Goal: Entertainment & Leisure: Consume media (video, audio)

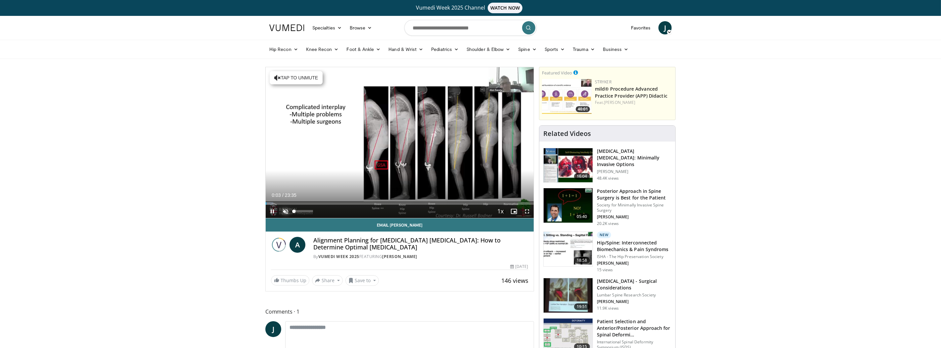
click at [285, 209] on span "Video Player" at bounding box center [285, 211] width 13 height 13
drag, startPoint x: 293, startPoint y: 211, endPoint x: 301, endPoint y: 211, distance: 7.6
click at [301, 211] on div "Volume Level" at bounding box center [297, 211] width 7 height 2
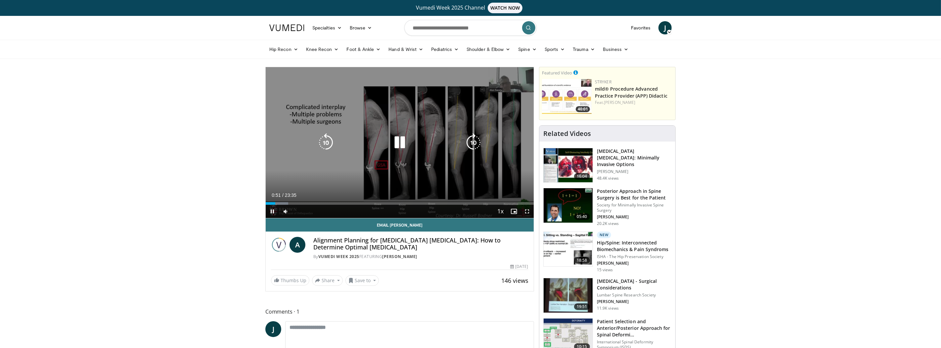
click at [326, 145] on icon "Video Player" at bounding box center [326, 142] width 19 height 19
click at [511, 167] on div "10 seconds Tap to unmute" at bounding box center [400, 142] width 268 height 151
click at [483, 172] on div "10 seconds Tap to unmute" at bounding box center [400, 142] width 268 height 151
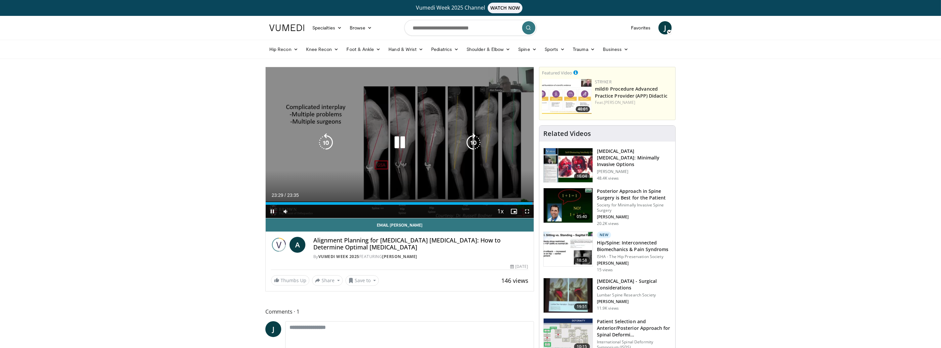
click at [401, 167] on div "10 seconds Tap to unmute" at bounding box center [400, 142] width 268 height 151
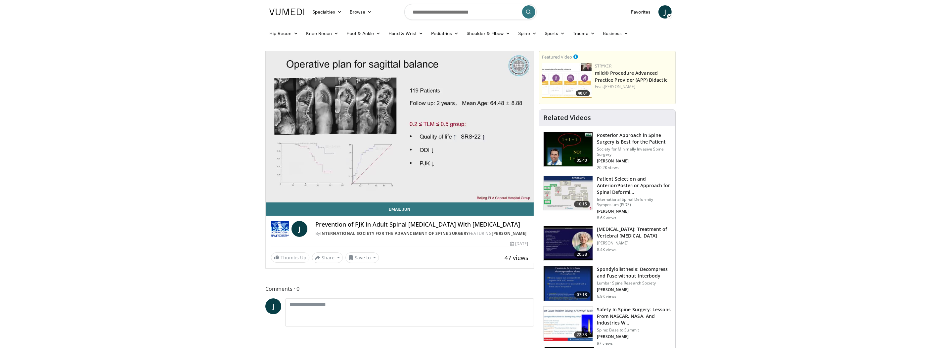
drag, startPoint x: 283, startPoint y: 196, endPoint x: 301, endPoint y: 196, distance: 17.9
click at [292, 196] on div "Mute 42%" at bounding box center [285, 195] width 13 height 13
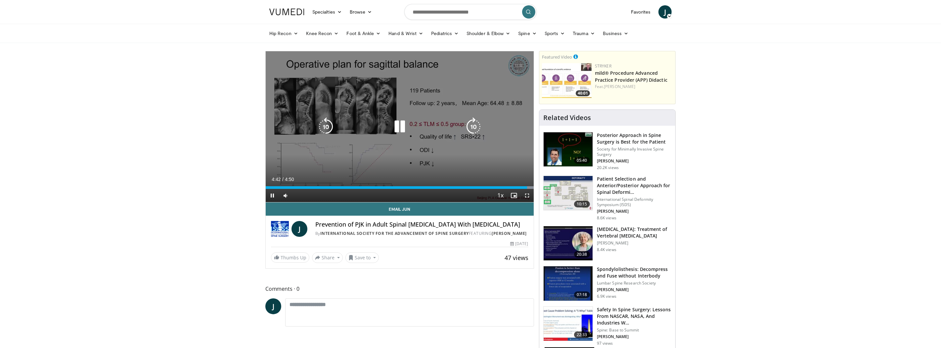
click at [449, 134] on div "10 seconds Tap to unmute" at bounding box center [400, 126] width 268 height 151
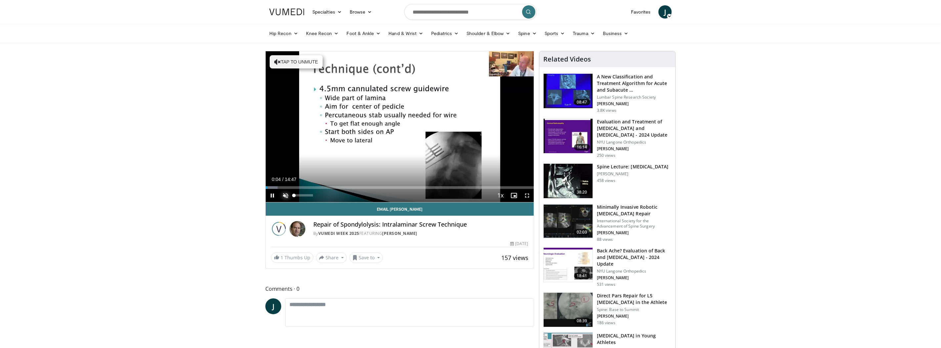
click at [288, 193] on span "Video Player" at bounding box center [285, 195] width 13 height 13
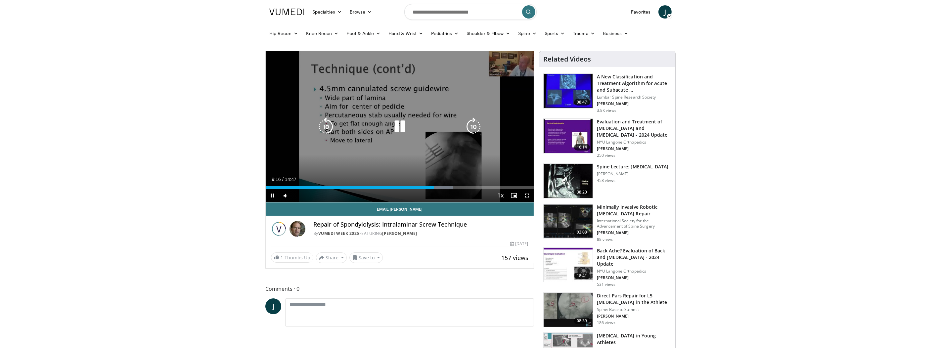
click at [439, 136] on div "10 seconds Tap to unmute" at bounding box center [400, 126] width 268 height 151
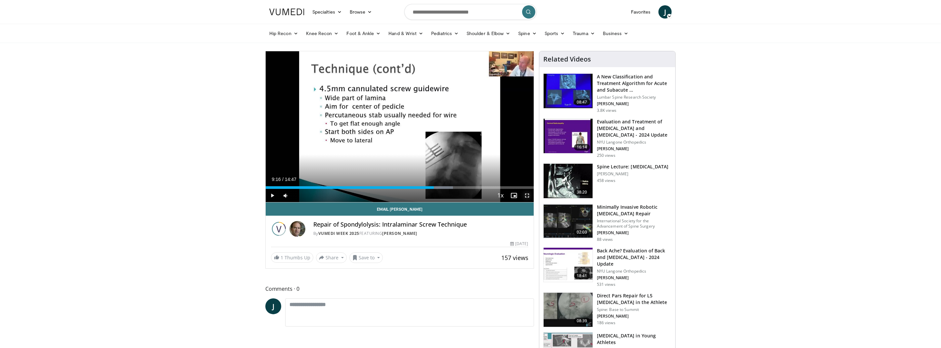
click at [527, 195] on span "Video Player" at bounding box center [526, 195] width 13 height 13
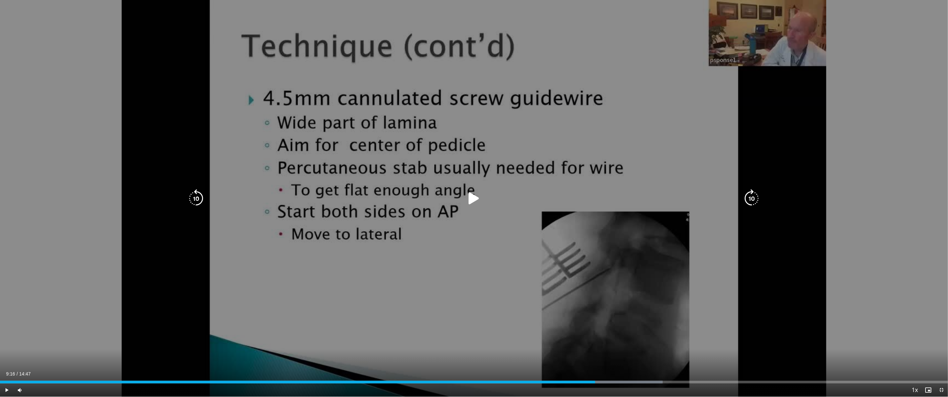
click at [469, 201] on icon "Video Player" at bounding box center [474, 198] width 19 height 19
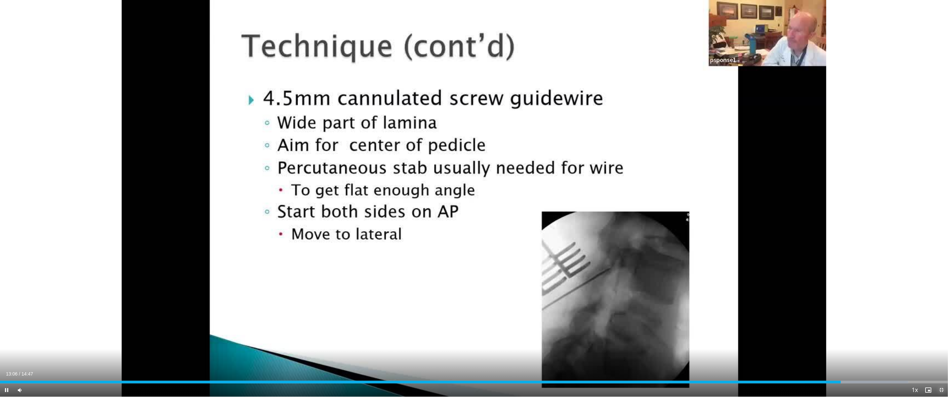
click at [940, 348] on span "Video Player" at bounding box center [941, 389] width 13 height 13
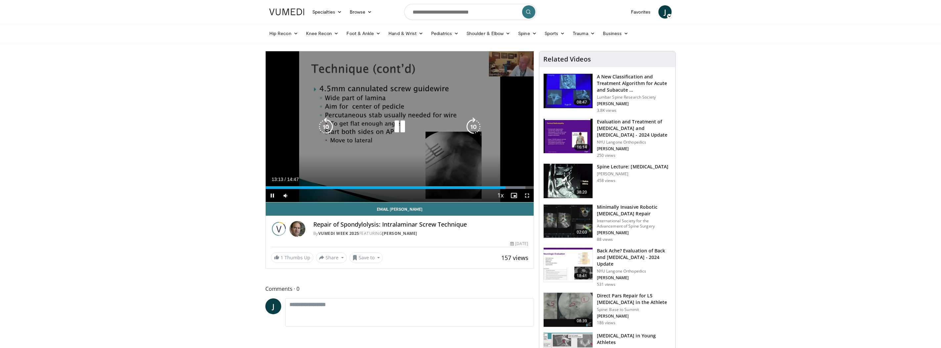
click at [403, 136] on div "10 seconds Tap to unmute" at bounding box center [400, 126] width 268 height 151
